Goal: Task Accomplishment & Management: Complete application form

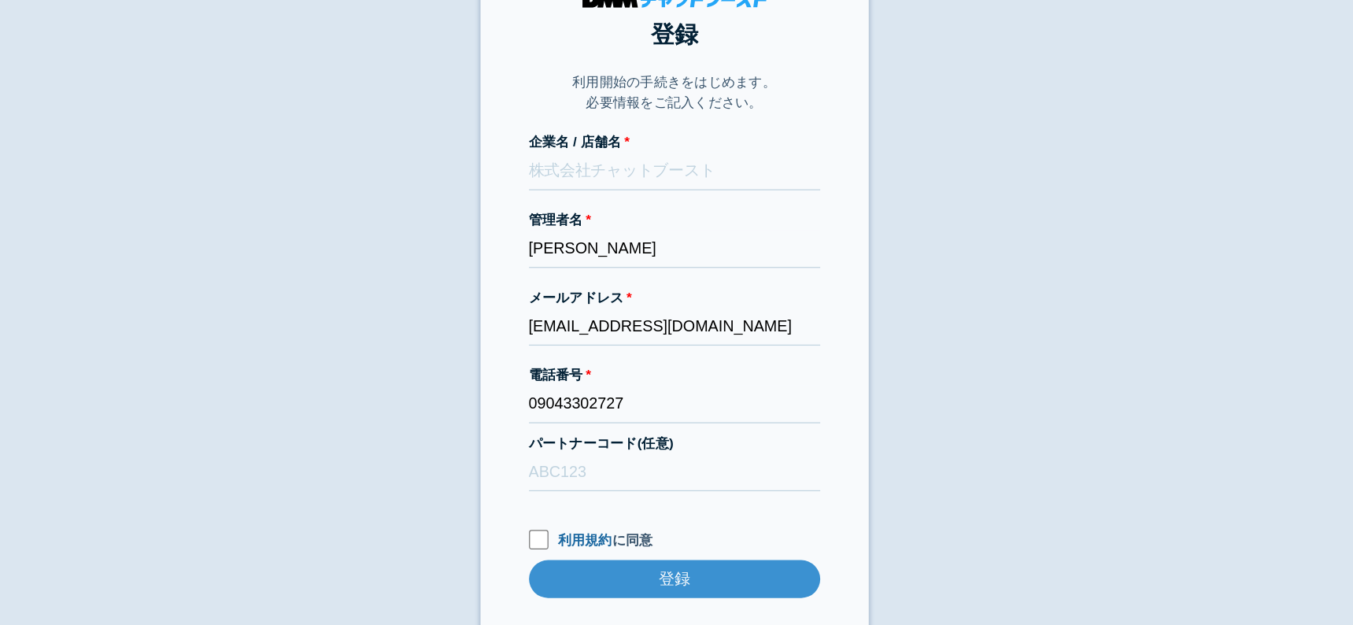
click at [631, 407] on label "パートナーコード(任意)" at bounding box center [677, 406] width 236 height 17
click at [631, 414] on input "パートナーコード(任意)" at bounding box center [677, 429] width 236 height 31
click at [632, 424] on input "パートナーコード(任意)" at bounding box center [677, 429] width 236 height 31
type input "D22013"
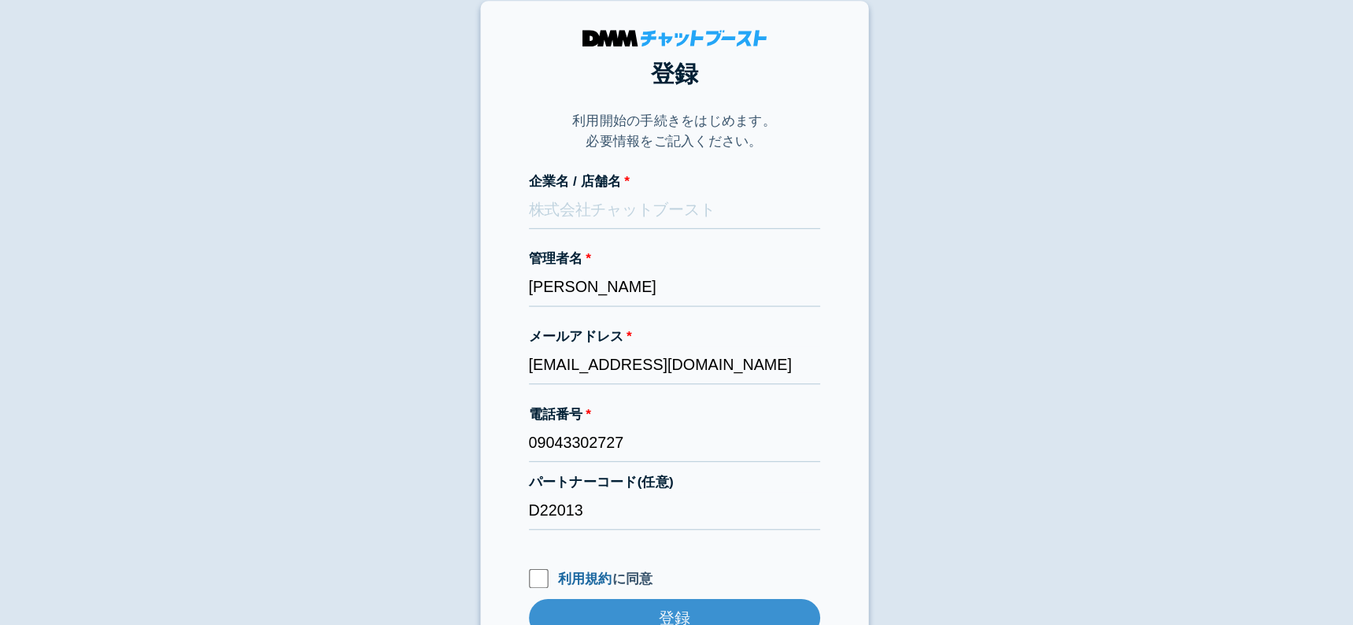
click at [335, 265] on body "登録 利用開始の手続きをはじめます。 必要情報をご記入ください。 企業名 / 店舗名 管理者名 [PERSON_NAME] メールアドレス [EMAIL_AD…" at bounding box center [676, 301] width 1353 height 571
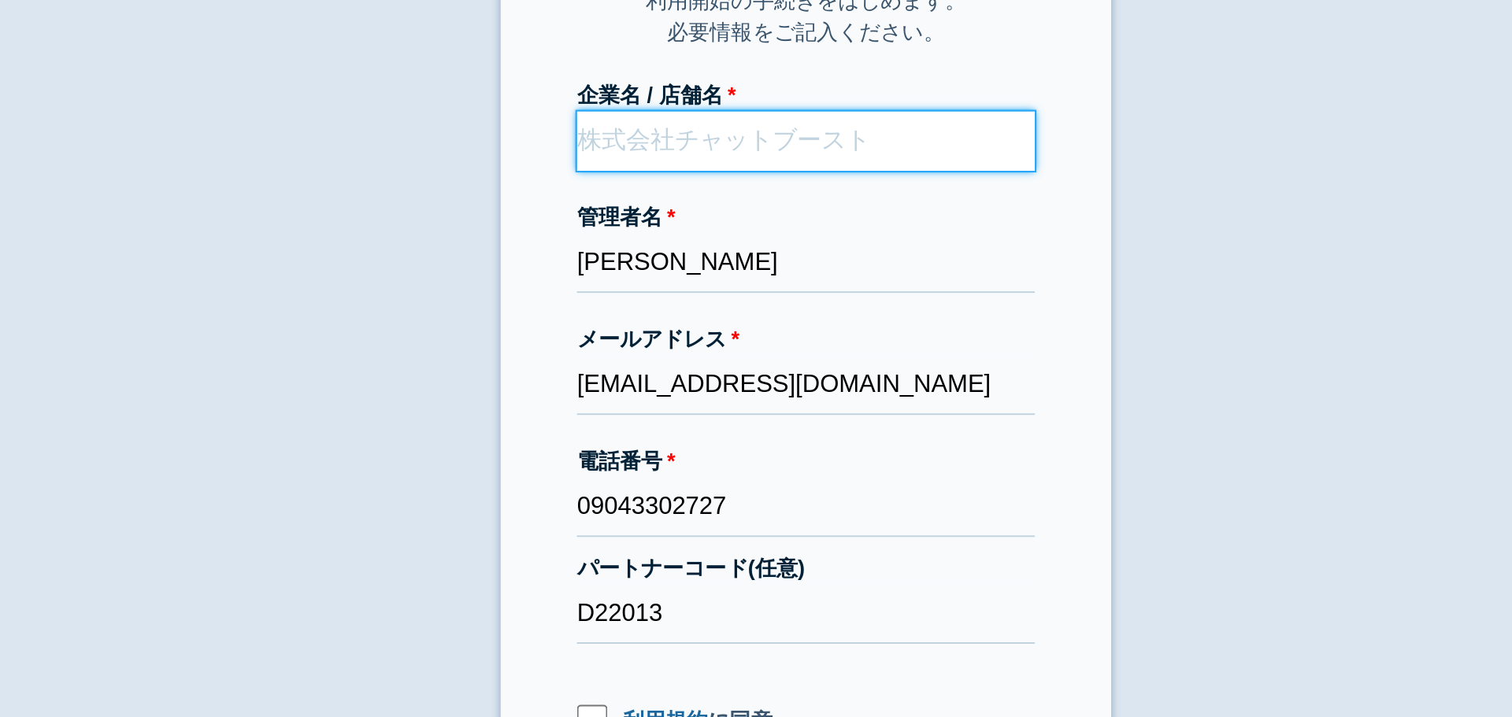
click at [711, 187] on input "企業名 / 店舗名" at bounding box center [756, 185] width 236 height 31
paste input "DoDona株式会社"
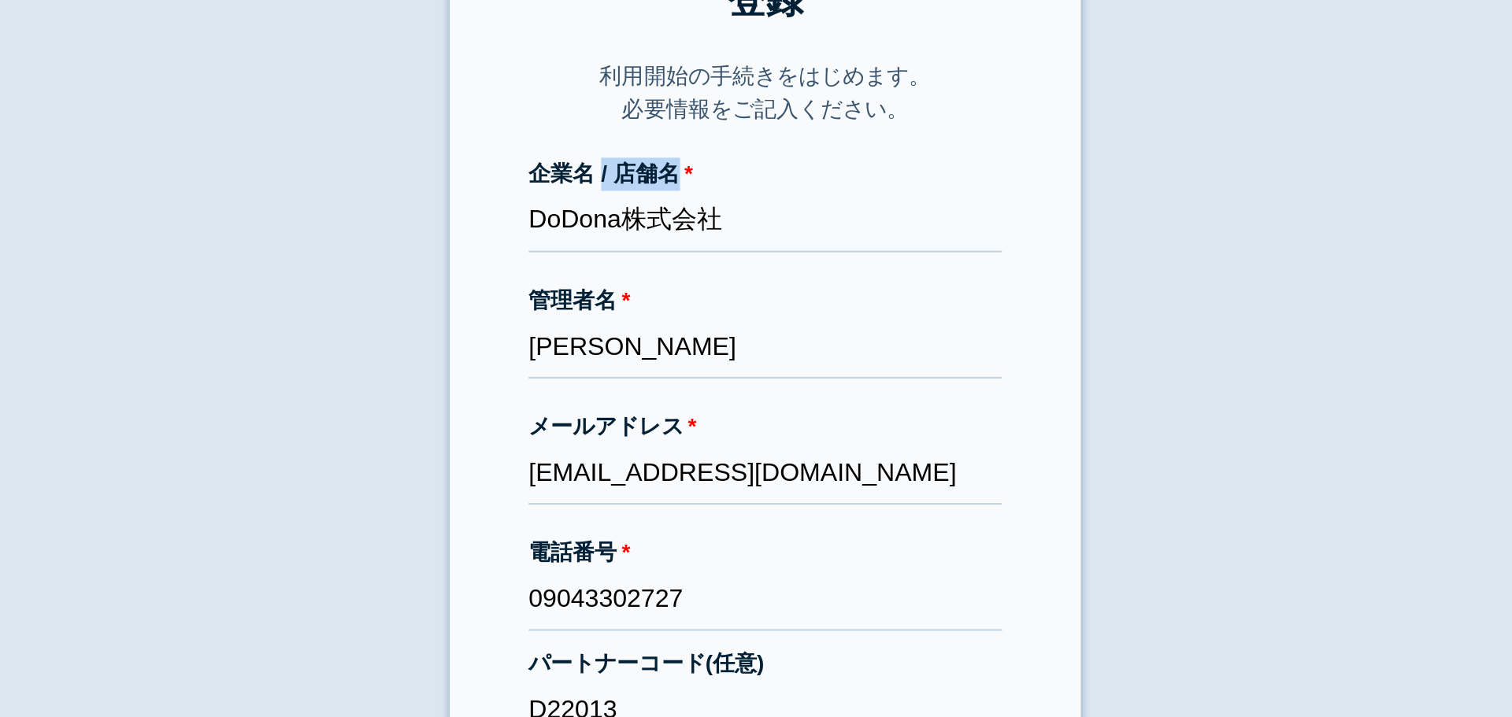
drag, startPoint x: 672, startPoint y: 160, endPoint x: 764, endPoint y: 191, distance: 96.4
click at [764, 191] on form "企業名 / 店舗名 DoDona株式会社 管理者名 [PERSON_NAME] メールアドレス [EMAIL_ADDRESS][DOMAIN_NAME] 電話…" at bounding box center [756, 358] width 236 height 409
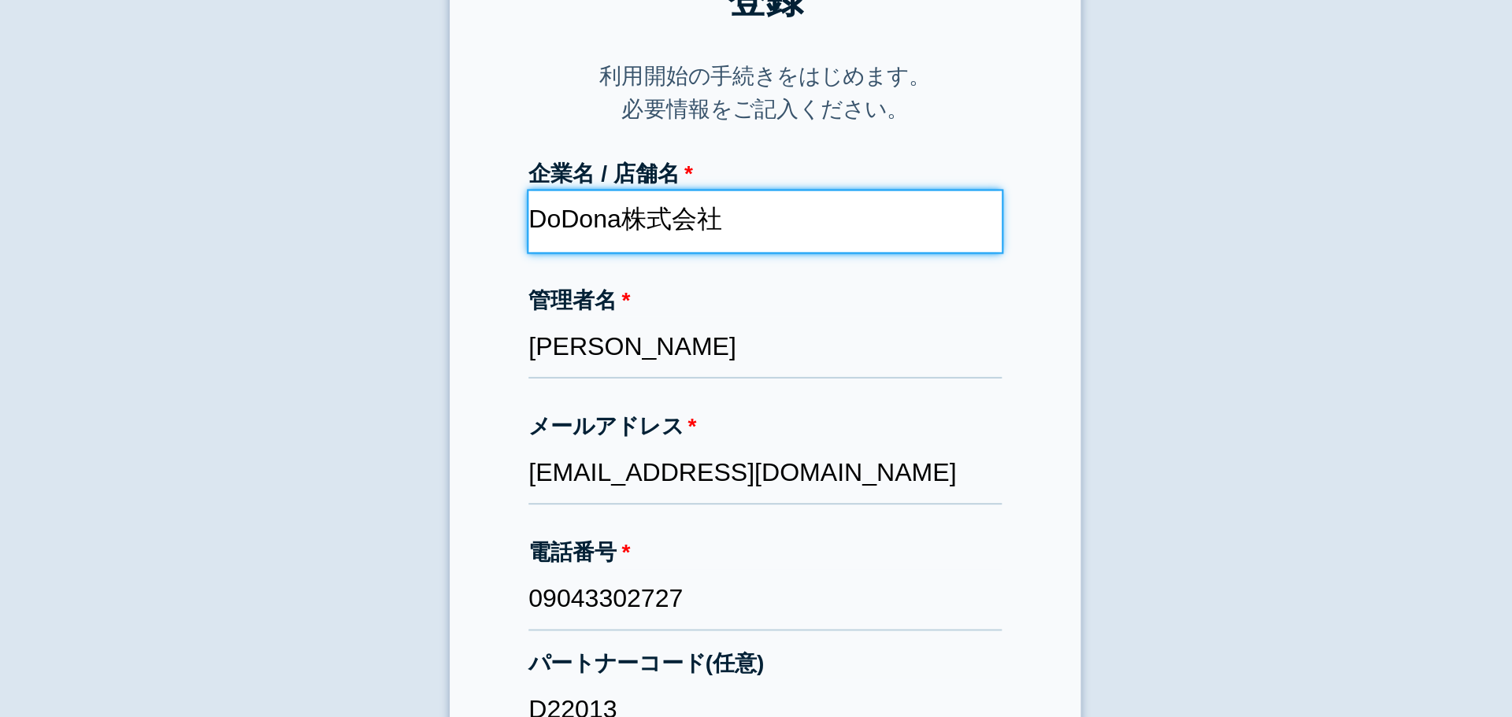
click at [764, 191] on input "DoDona株式会社" at bounding box center [756, 185] width 236 height 31
drag, startPoint x: 681, startPoint y: 190, endPoint x: 631, endPoint y: 188, distance: 50.4
click at [631, 188] on section "登録 利用開始の手続きをはじめます。 必要情報をご記入ください。 企業名 / 店舗名 DoDona株式会社・ 管理者名 山元可菜 メールアドレス shenya…" at bounding box center [755, 301] width 315 height 571
click at [767, 189] on input "DoDona株式会社・" at bounding box center [756, 185] width 236 height 31
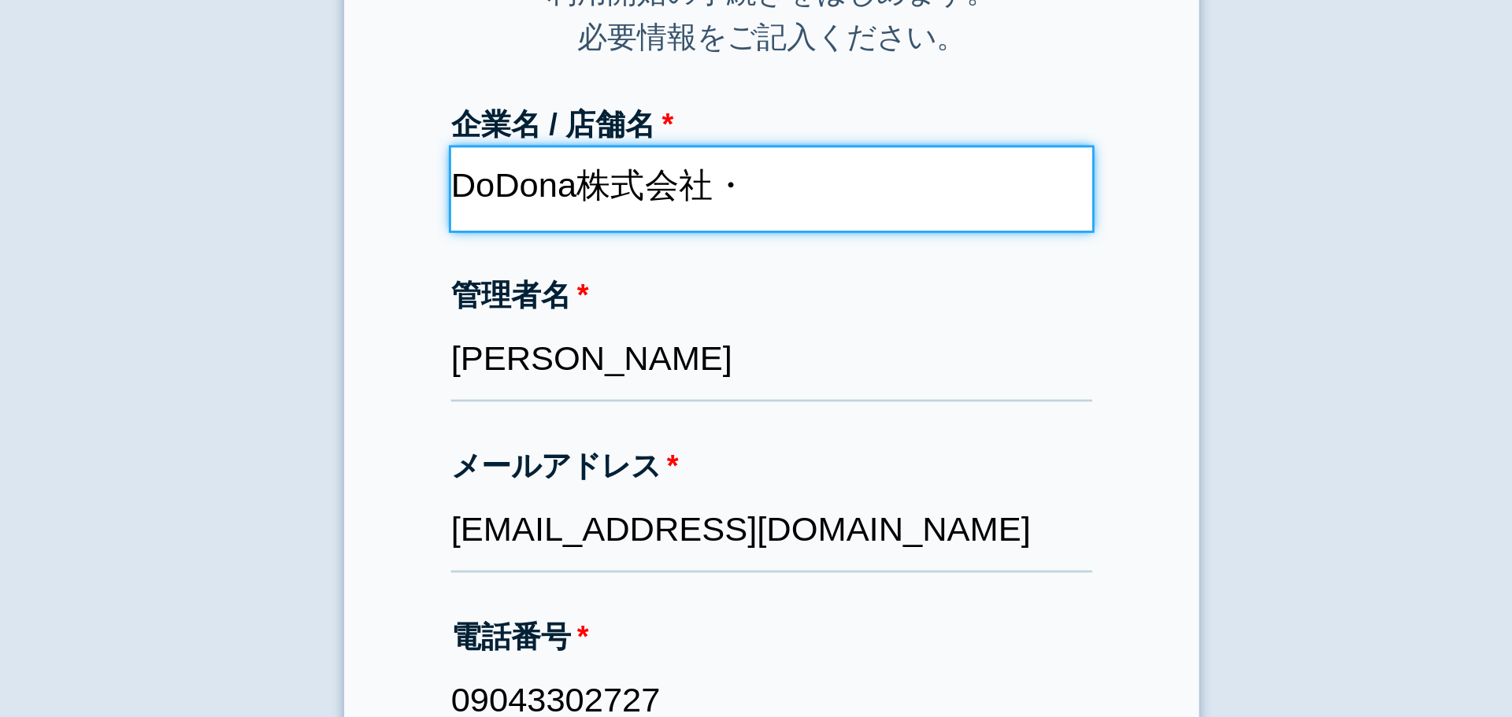
click at [763, 175] on input "DoDona株式会社・" at bounding box center [756, 185] width 236 height 31
paste input "FIORA FASHON"
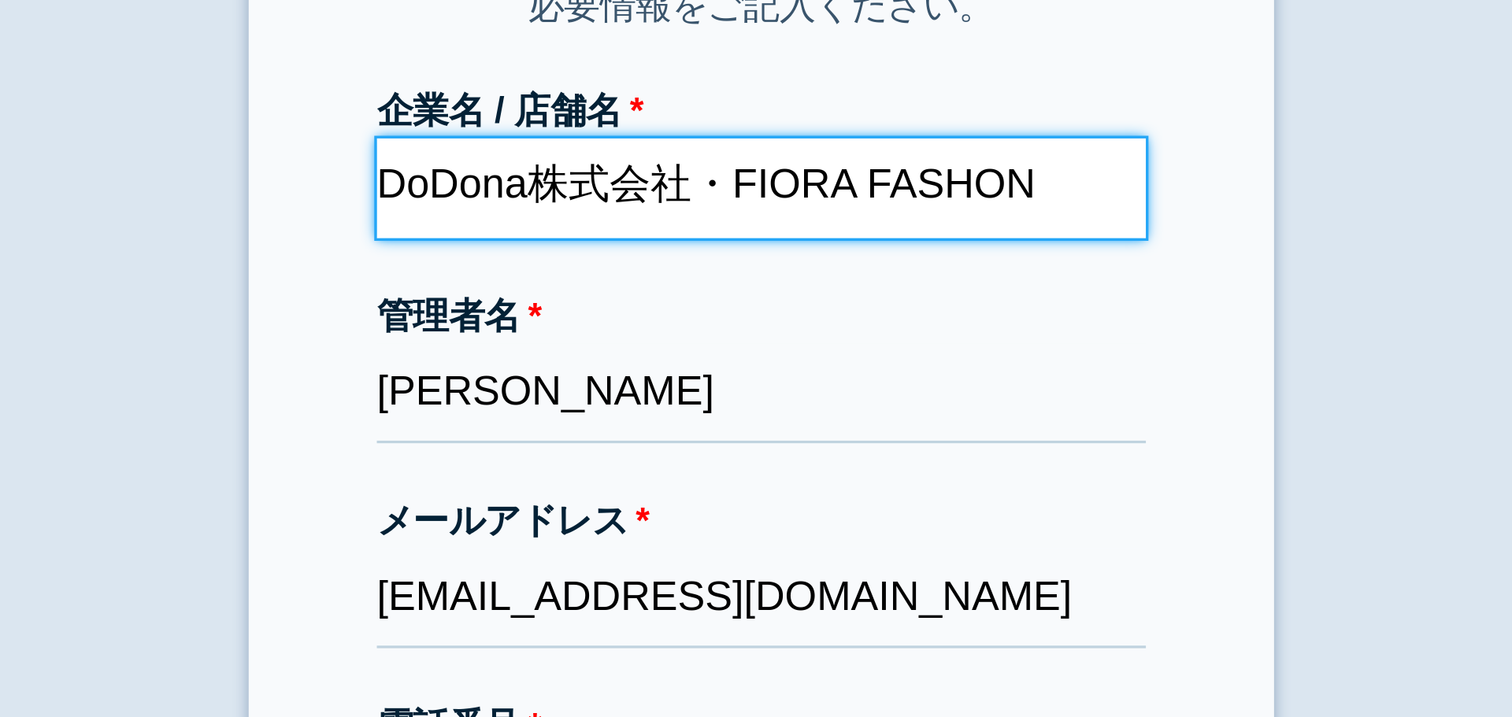
type input "DoDona株式会社・FIORA FASHON"
drag, startPoint x: 743, startPoint y: 185, endPoint x: 857, endPoint y: 194, distance: 113.7
click at [857, 194] on input "DoDona株式会社・FIORA FASHON" at bounding box center [756, 185] width 236 height 31
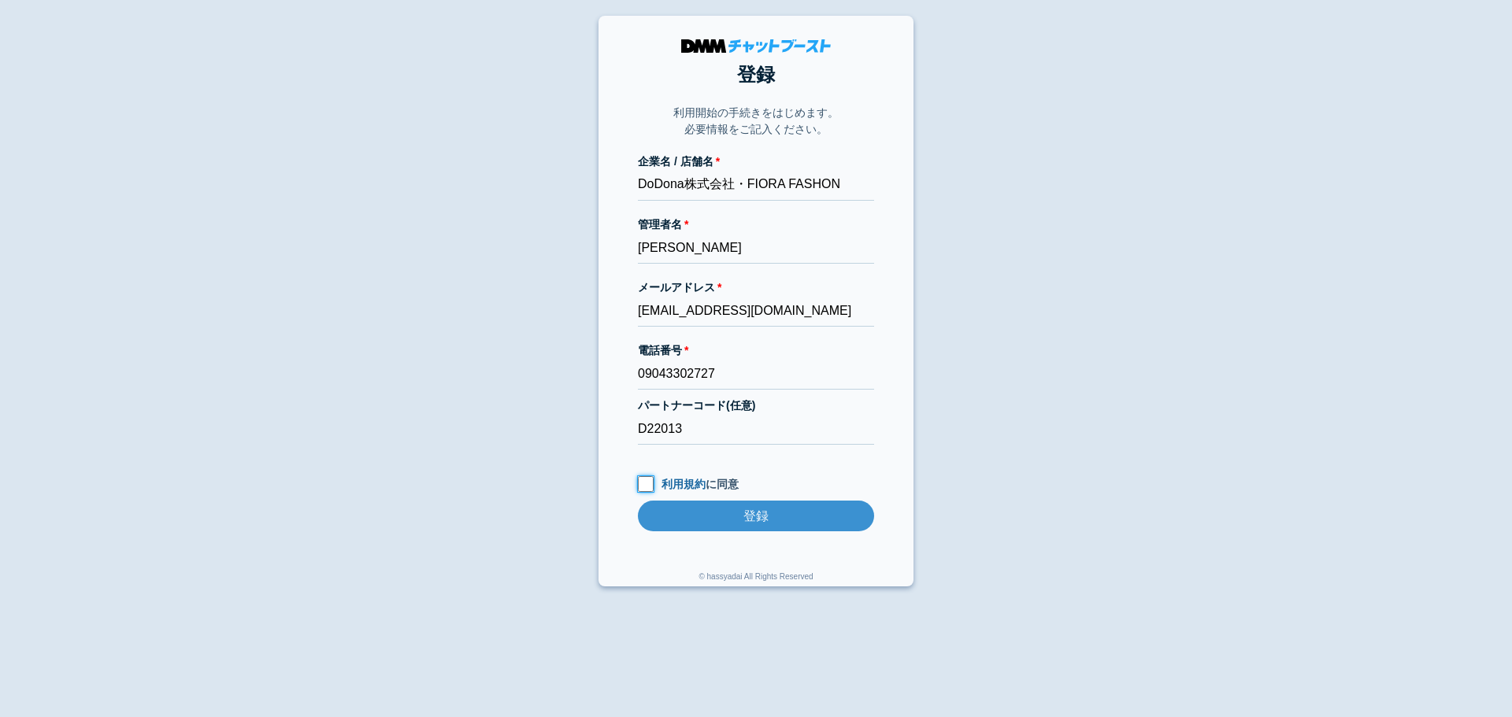
click at [643, 479] on input "利用規約 に同意" at bounding box center [646, 484] width 16 height 16
checkbox input "true"
click at [723, 511] on input "登録" at bounding box center [756, 516] width 236 height 31
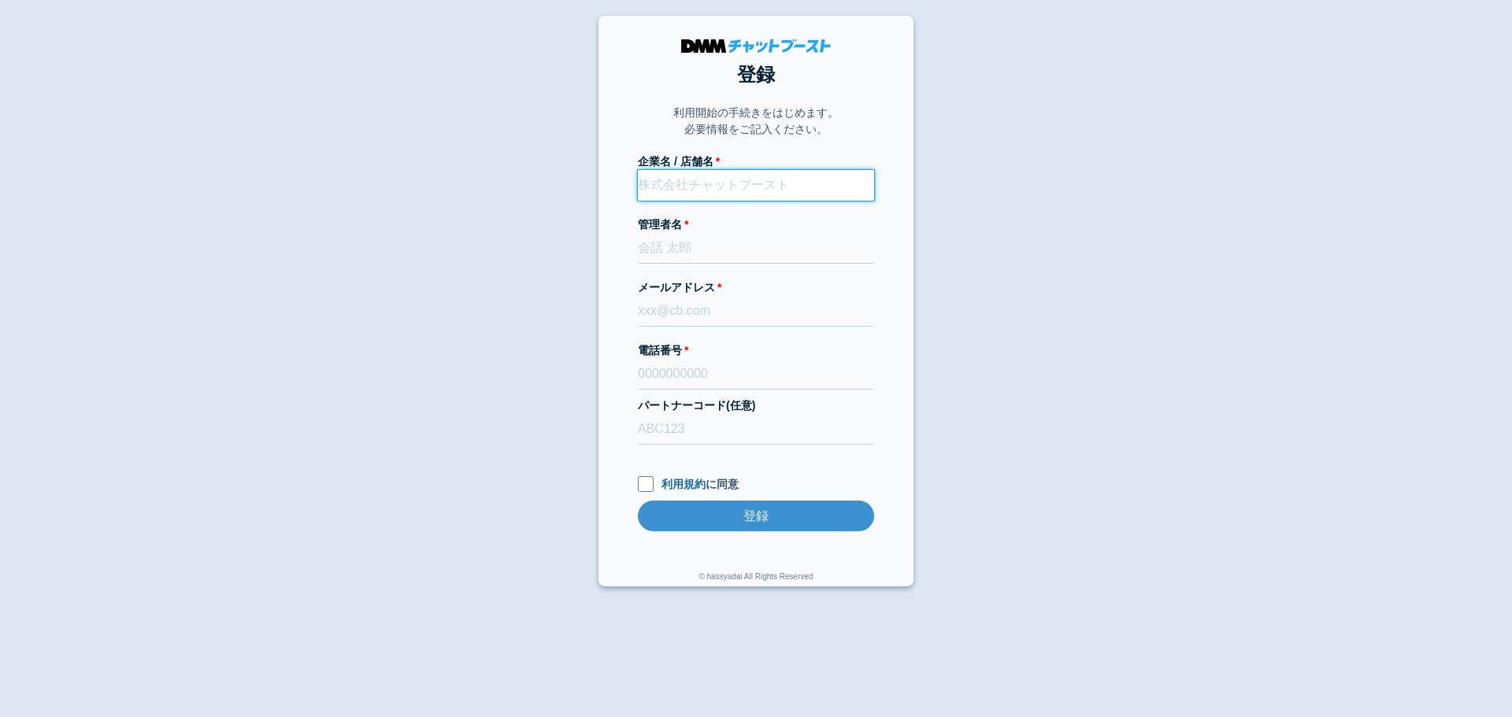
paste input "DoDona株式会社"
click at [729, 193] on input "DoDona株式会社" at bounding box center [756, 185] width 236 height 31
paste input "FIORA FASHON"
click at [794, 194] on input "DoDona株式会社・FIORA FASHON" at bounding box center [756, 185] width 236 height 31
type input "DoDona株式会社・FIORA FASHON"
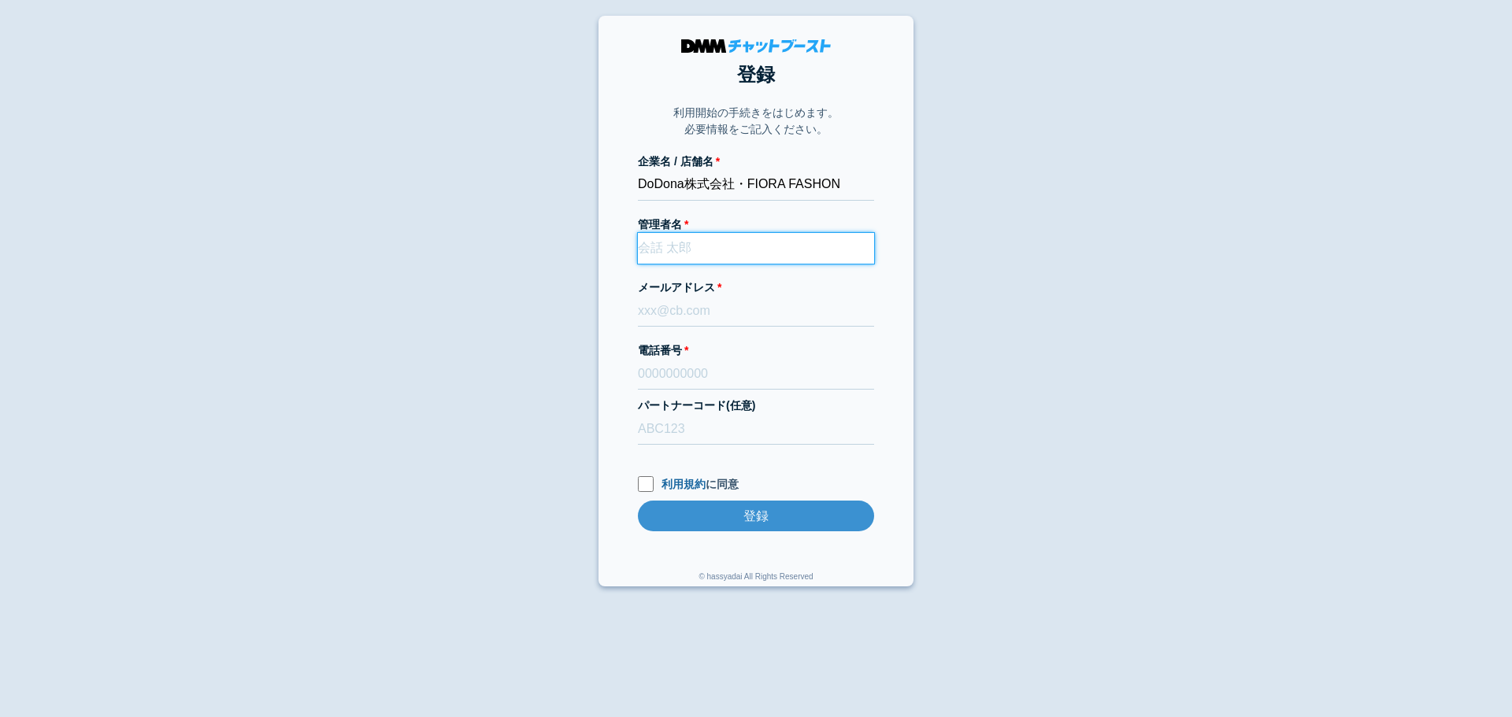
paste input "[PERSON_NAME]"
click at [707, 248] on input "[PERSON_NAME]" at bounding box center [756, 248] width 236 height 31
type input "[PERSON_NAME]"
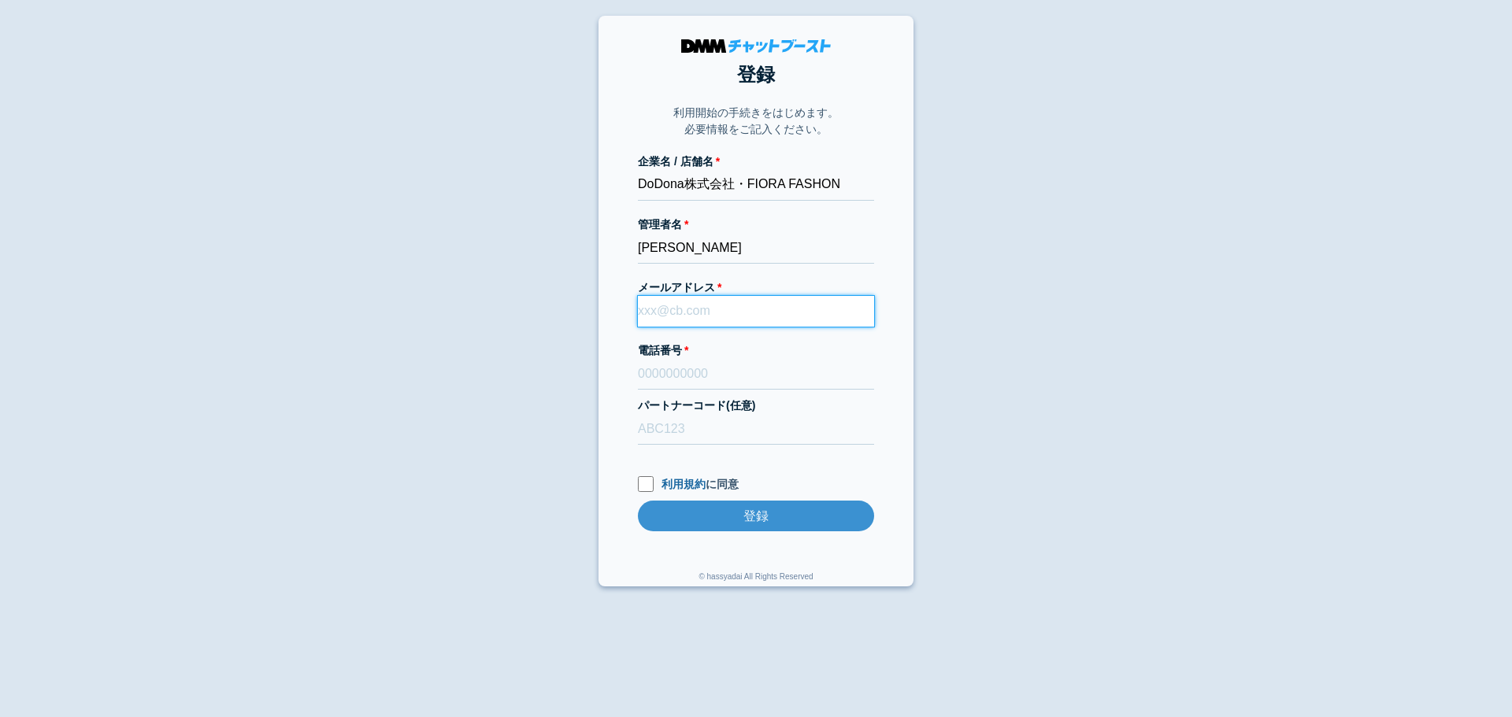
paste input "[EMAIL_ADDRESS][DOMAIN_NAME]"
click at [739, 314] on input "[EMAIL_ADDRESS][DOMAIN_NAME]" at bounding box center [756, 311] width 236 height 31
type input "[EMAIL_ADDRESS][DOMAIN_NAME]"
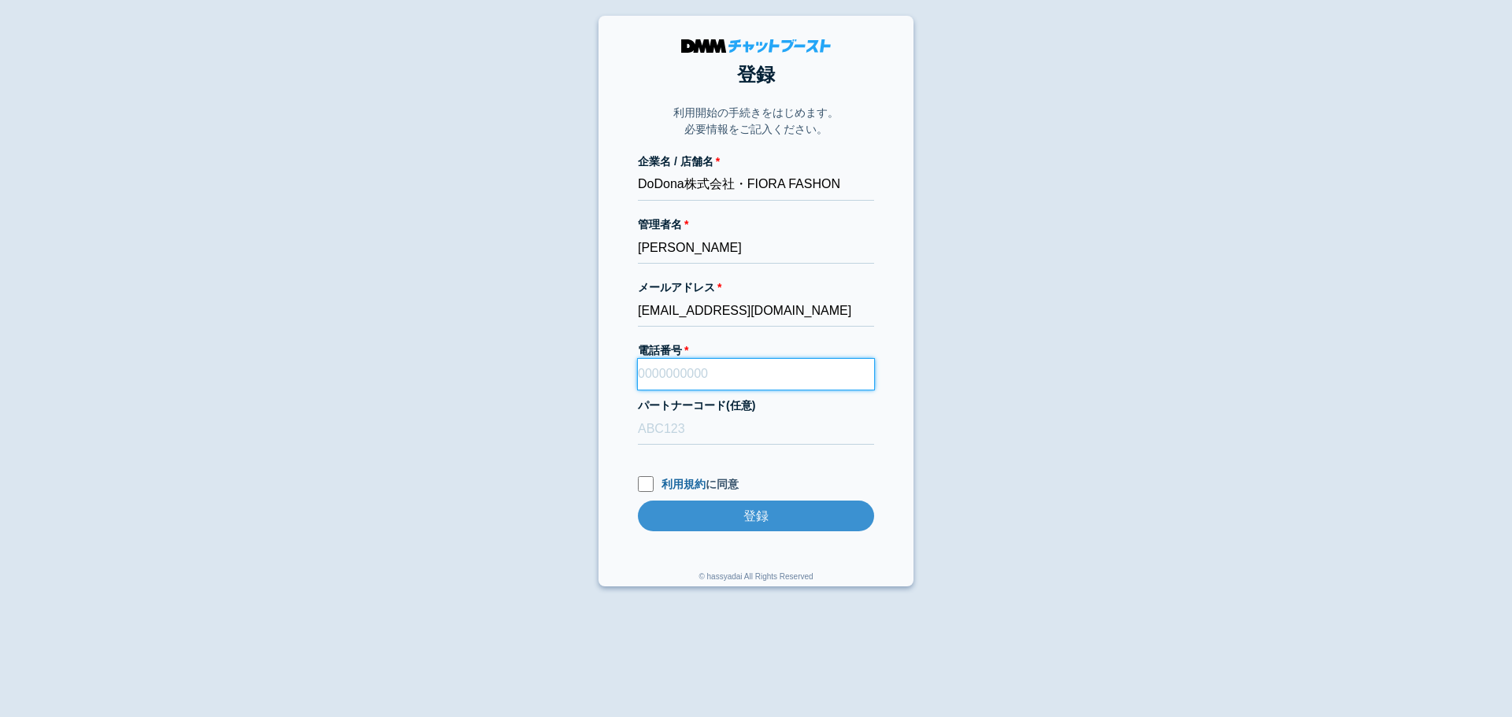
paste input "09043302727"
click at [699, 384] on input "09043302727" at bounding box center [756, 374] width 236 height 31
type input "09043302727"
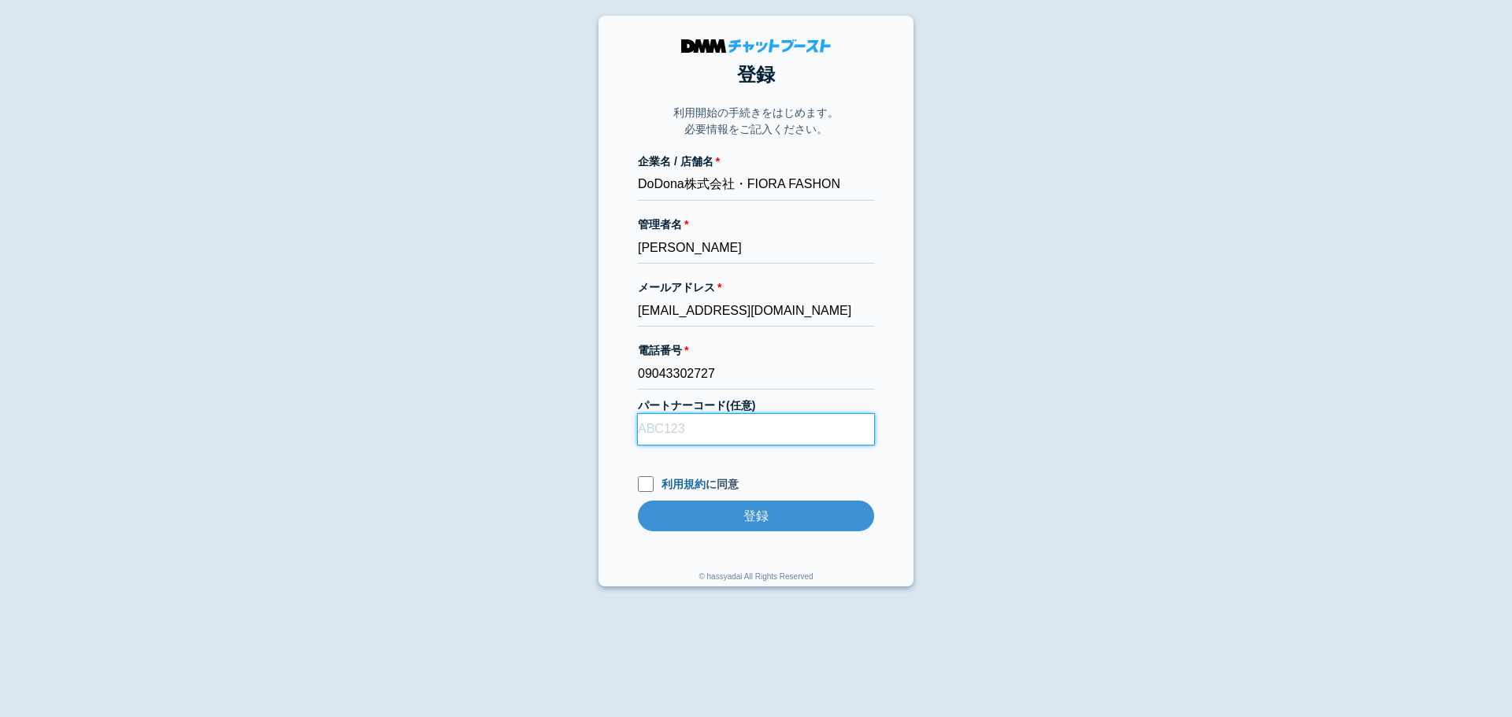
click at [709, 425] on input "パートナーコード(任意)" at bounding box center [756, 429] width 236 height 31
type input "D22013"
click at [642, 490] on input "利用規約 に同意" at bounding box center [646, 484] width 16 height 16
checkbox input "true"
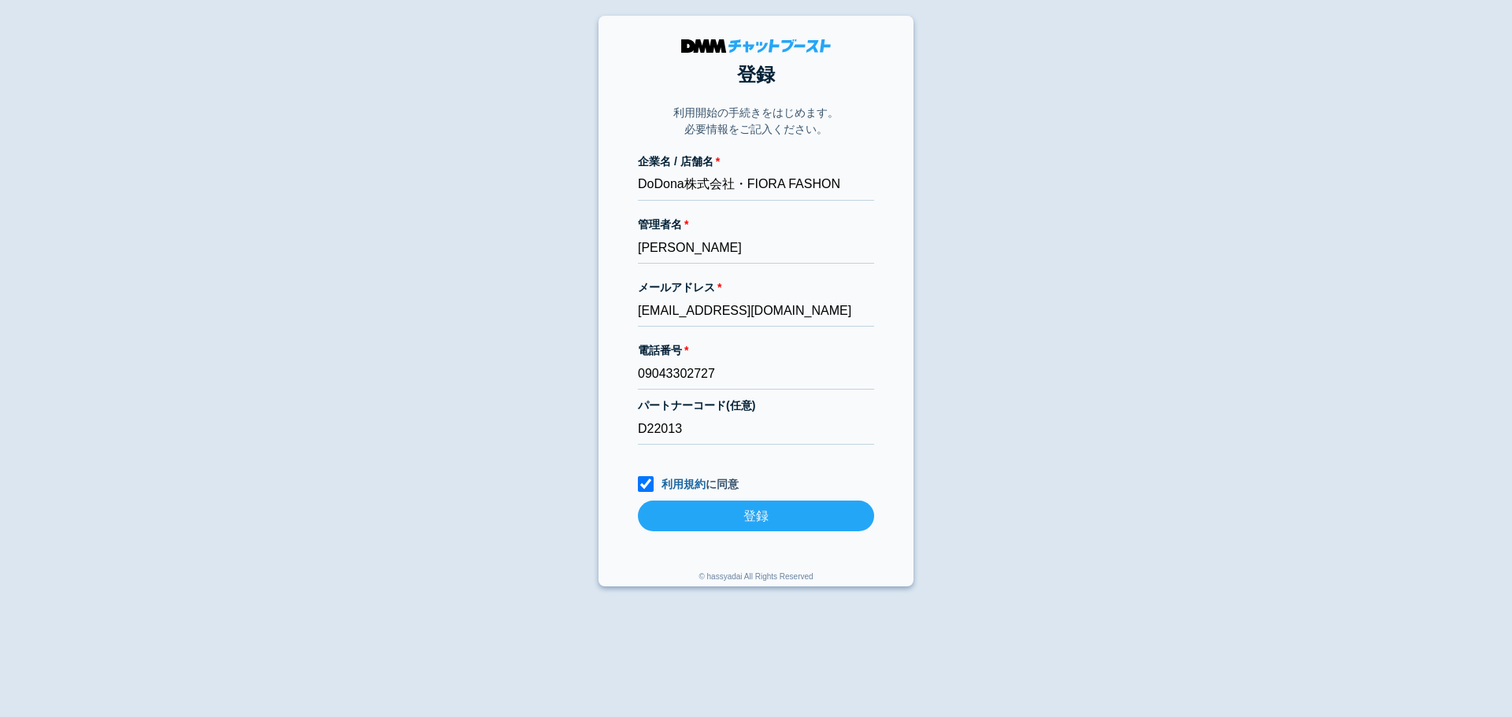
click at [725, 520] on input "登録" at bounding box center [756, 516] width 236 height 31
